Goal: Find specific page/section: Find specific page/section

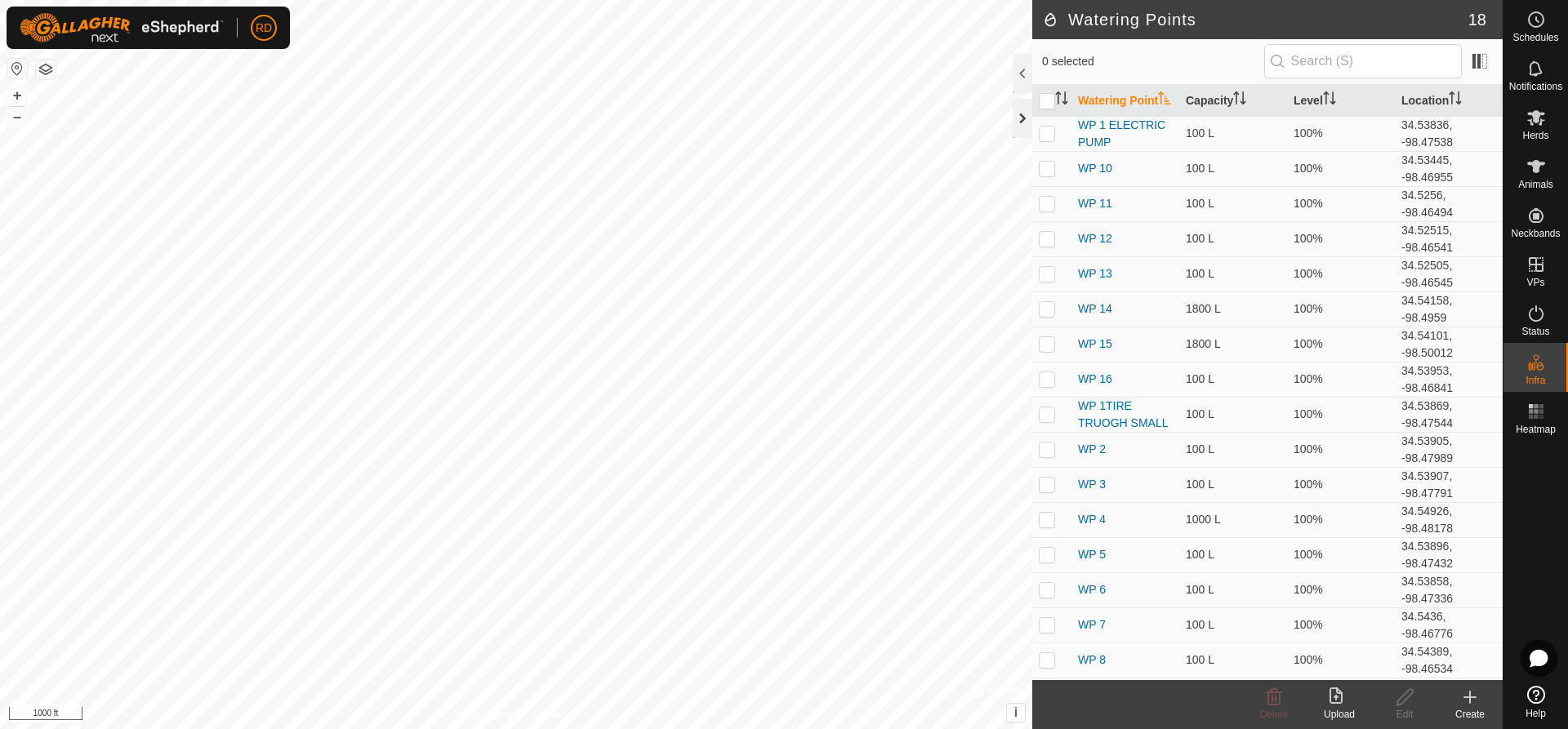
click at [1017, 117] on div at bounding box center [1023, 119] width 20 height 40
click at [16, 87] on button "+" at bounding box center [17, 96] width 20 height 20
click at [1275, 134] on div "Watering Points 18 0 selected Watering Point Capacity Level Location WP 1 ELECT…" at bounding box center [751, 364] width 1503 height 729
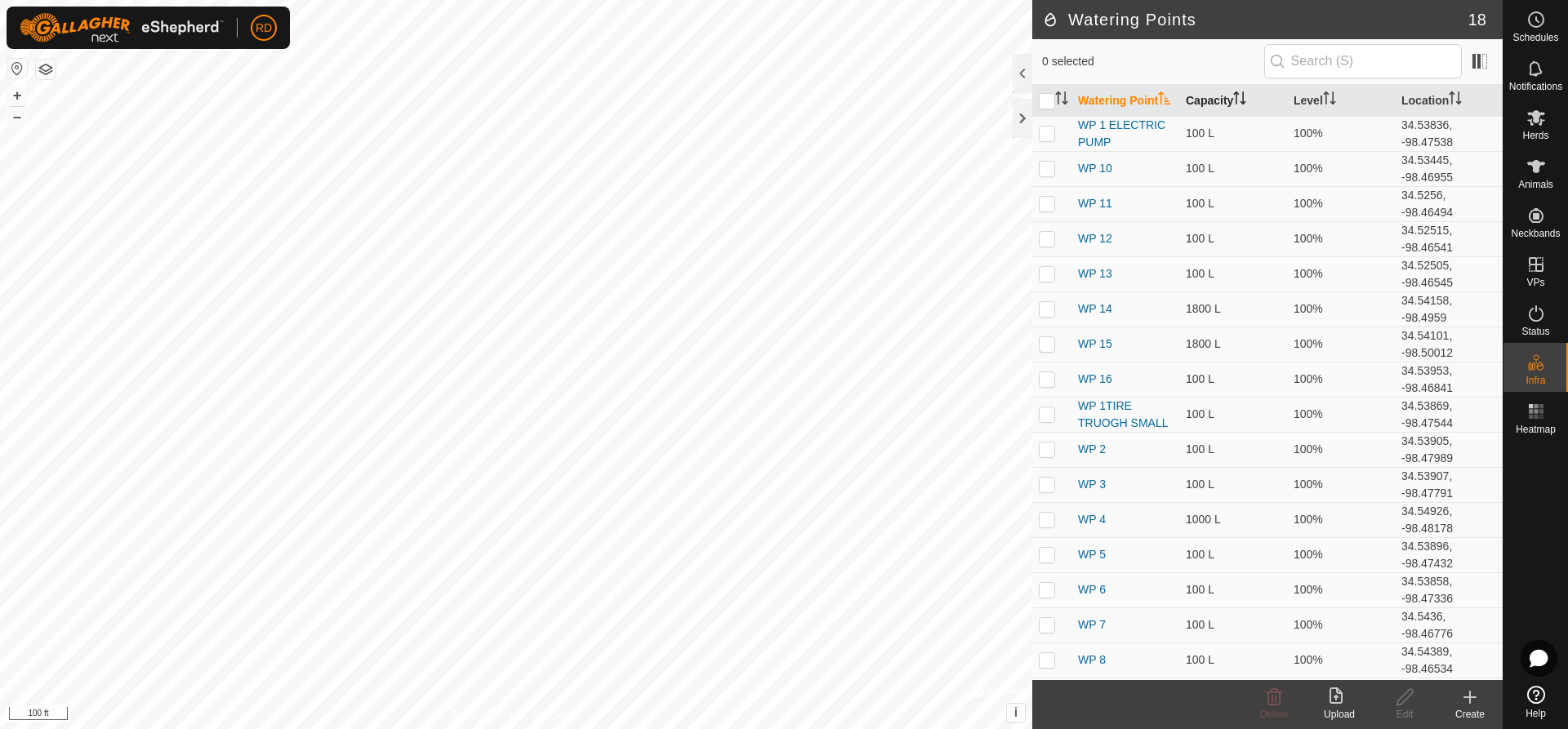
click at [1257, 128] on div "Watering Points 18 0 selected Watering Point Capacity Level Location WP 1 ELECT…" at bounding box center [751, 364] width 1503 height 729
click at [137, 31] on div "RD Schedules Notifications Herds Animals Neckbands VPs Status Infra Heatmap Hel…" at bounding box center [784, 364] width 1568 height 729
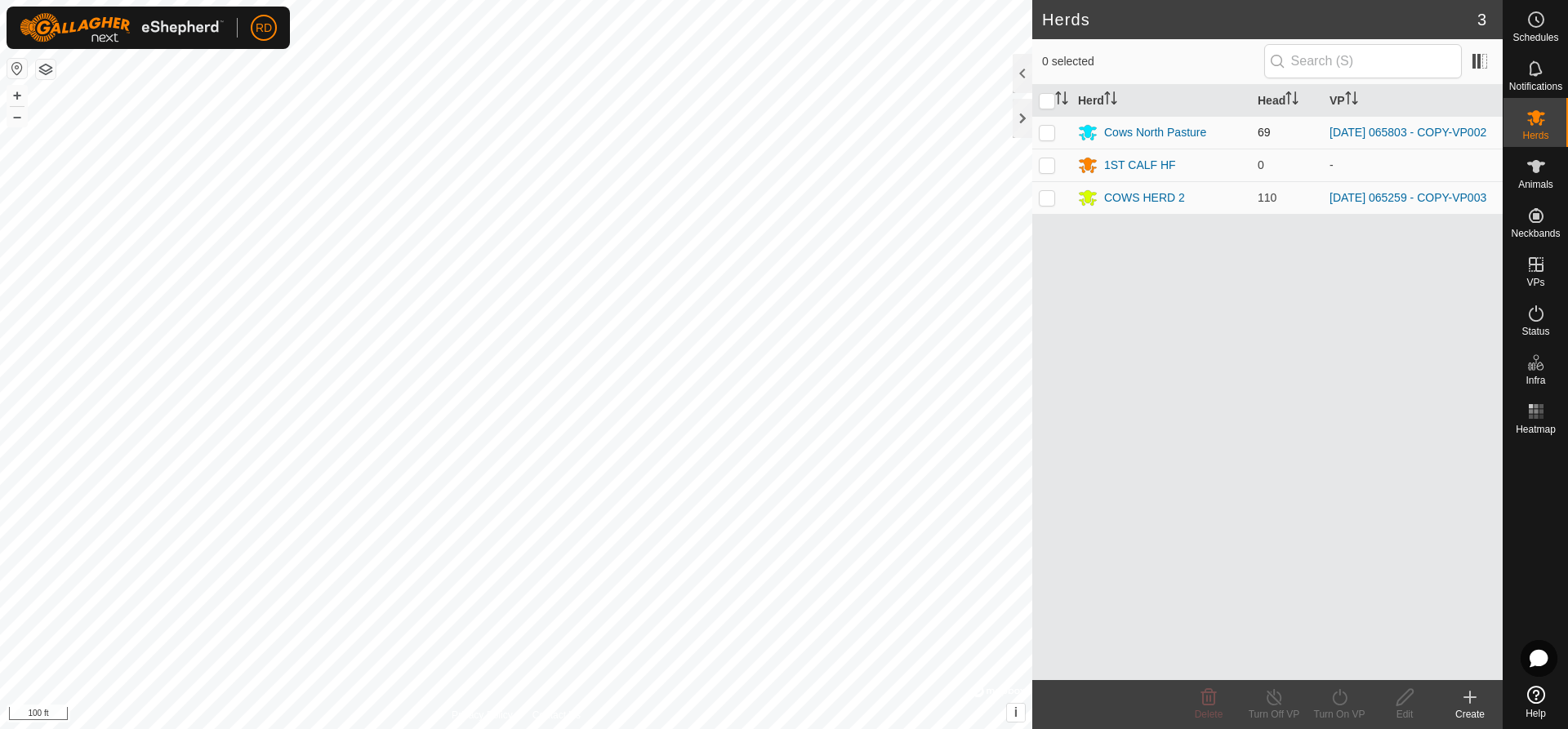
click at [1045, 134] on p-checkbox at bounding box center [1048, 133] width 16 height 13
click at [1047, 133] on p-checkbox at bounding box center [1048, 133] width 16 height 13
checkbox input "false"
